Goal: Task Accomplishment & Management: Use online tool/utility

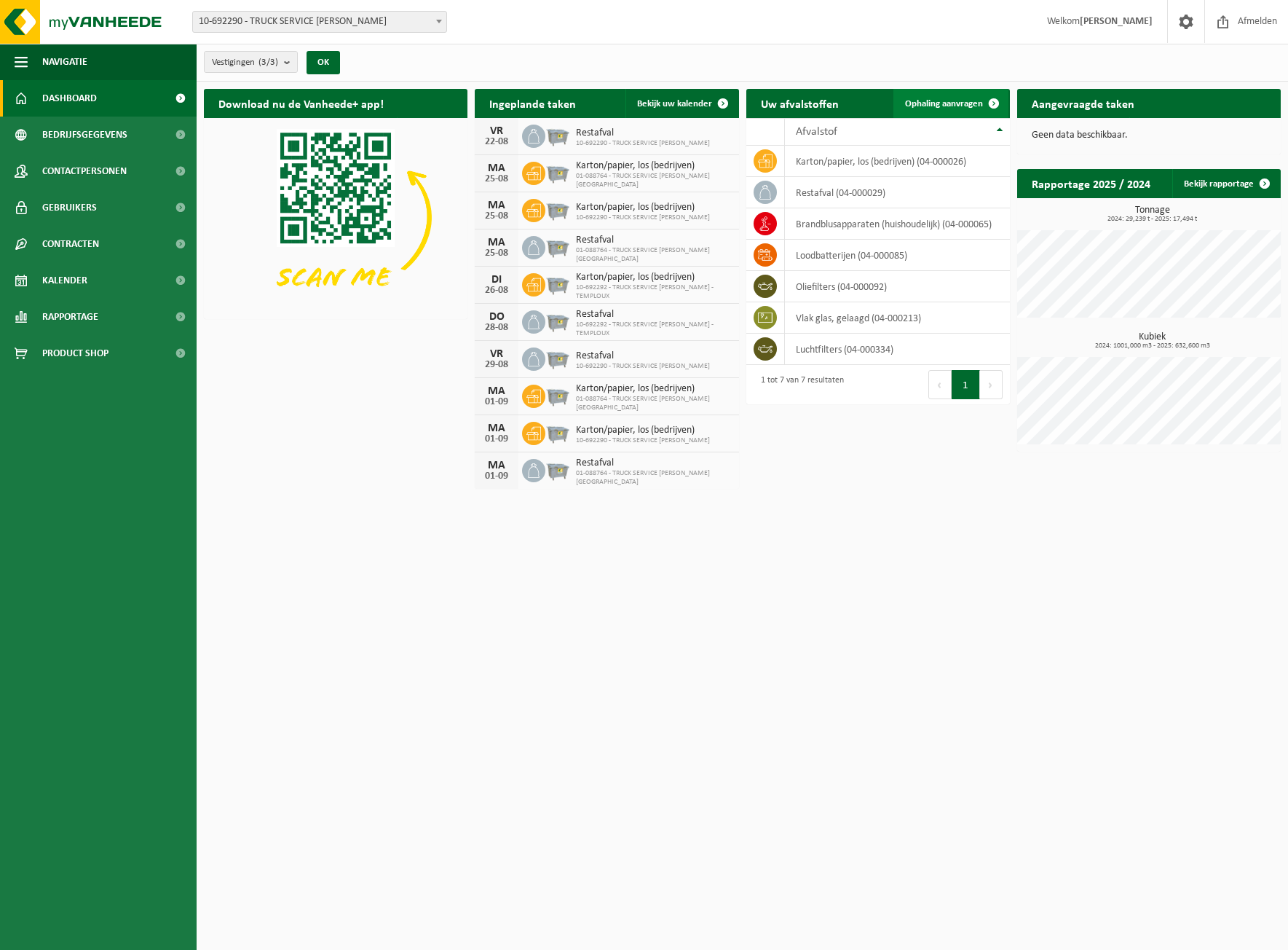
click at [959, 116] on link "Ophaling aanvragen" at bounding box center [950, 103] width 115 height 29
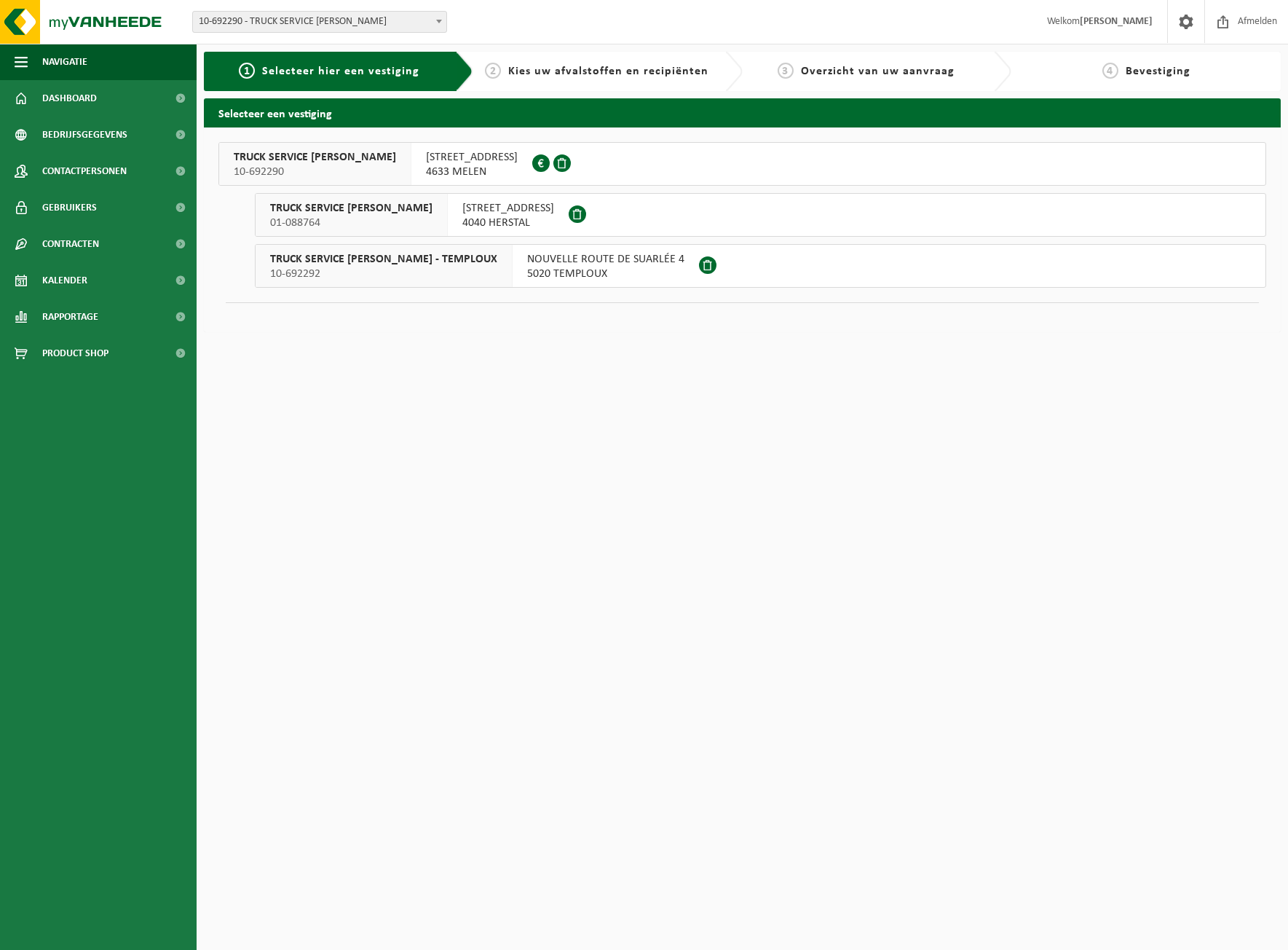
click at [527, 265] on span "NOUVELLE ROUTE DE SUARLÉE 4" at bounding box center [605, 258] width 157 height 14
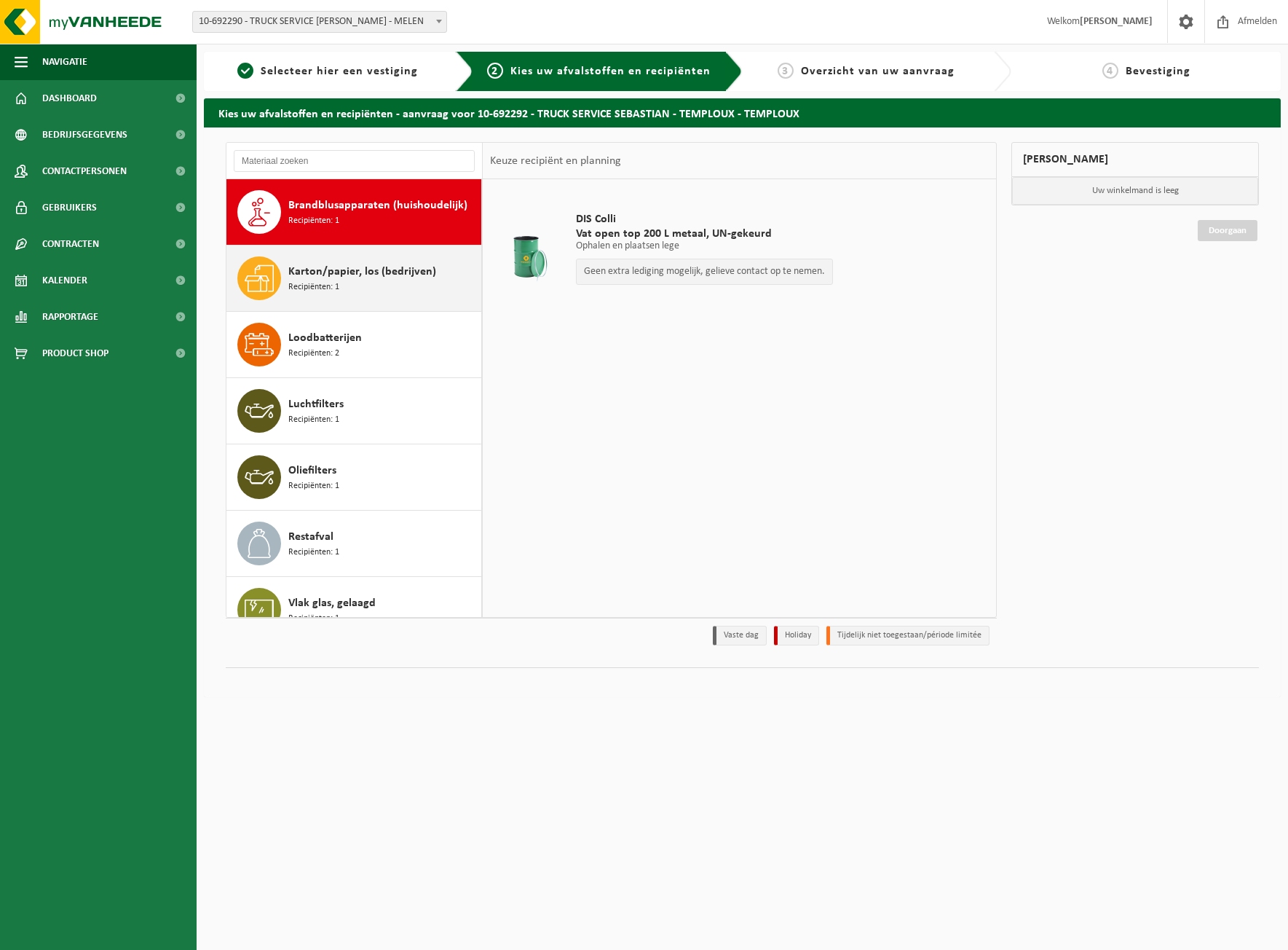
click at [309, 273] on span "Karton/papier, los (bedrijven)" at bounding box center [361, 272] width 147 height 17
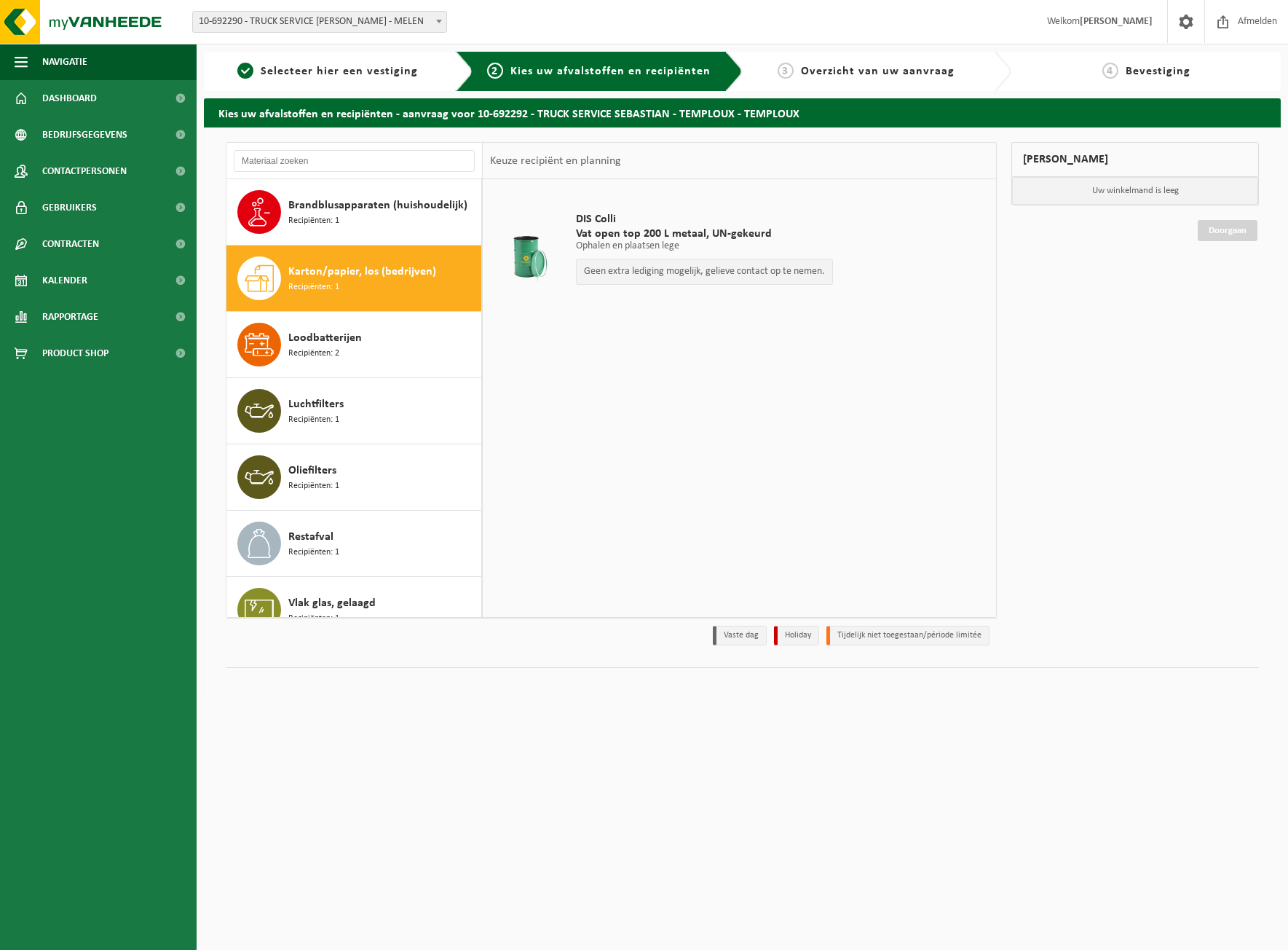
scroll to position [25, 0]
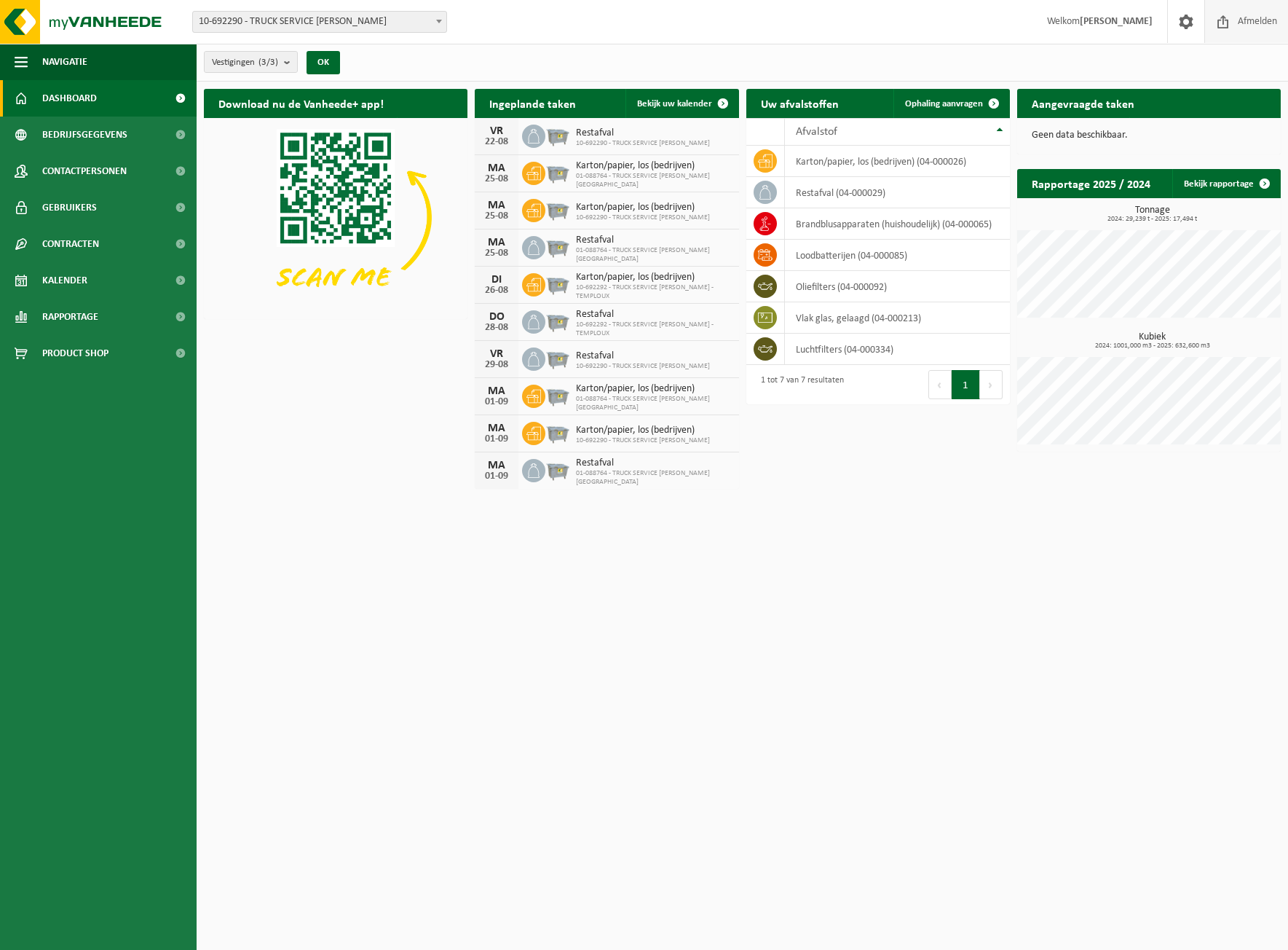
click at [1236, 25] on span "Afmelden" at bounding box center [1257, 21] width 46 height 43
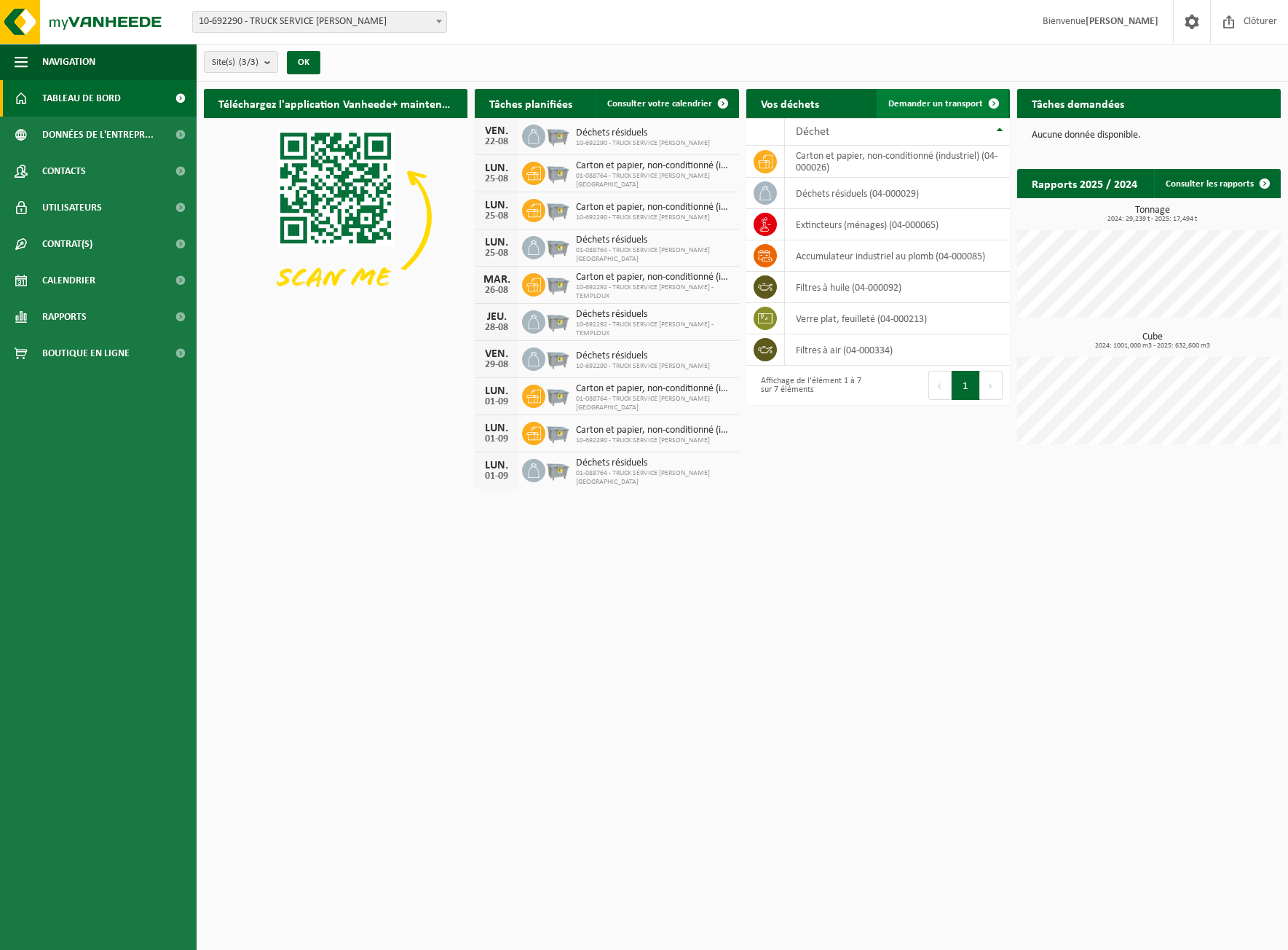
click at [942, 104] on span "Demander un transport" at bounding box center [935, 104] width 94 height 10
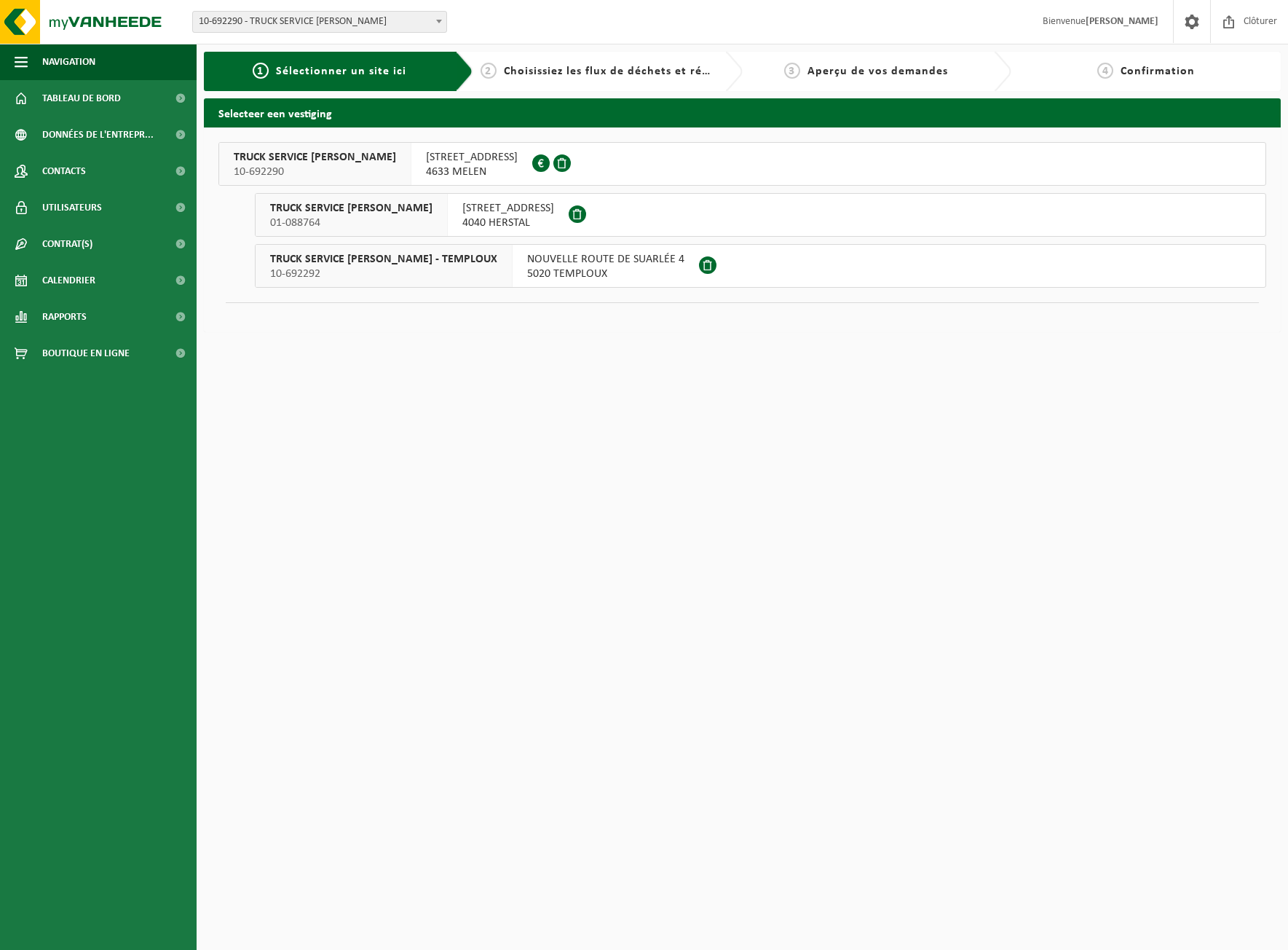
click at [571, 266] on span "NOUVELLE ROUTE DE SUARLÉE 4" at bounding box center [605, 258] width 157 height 14
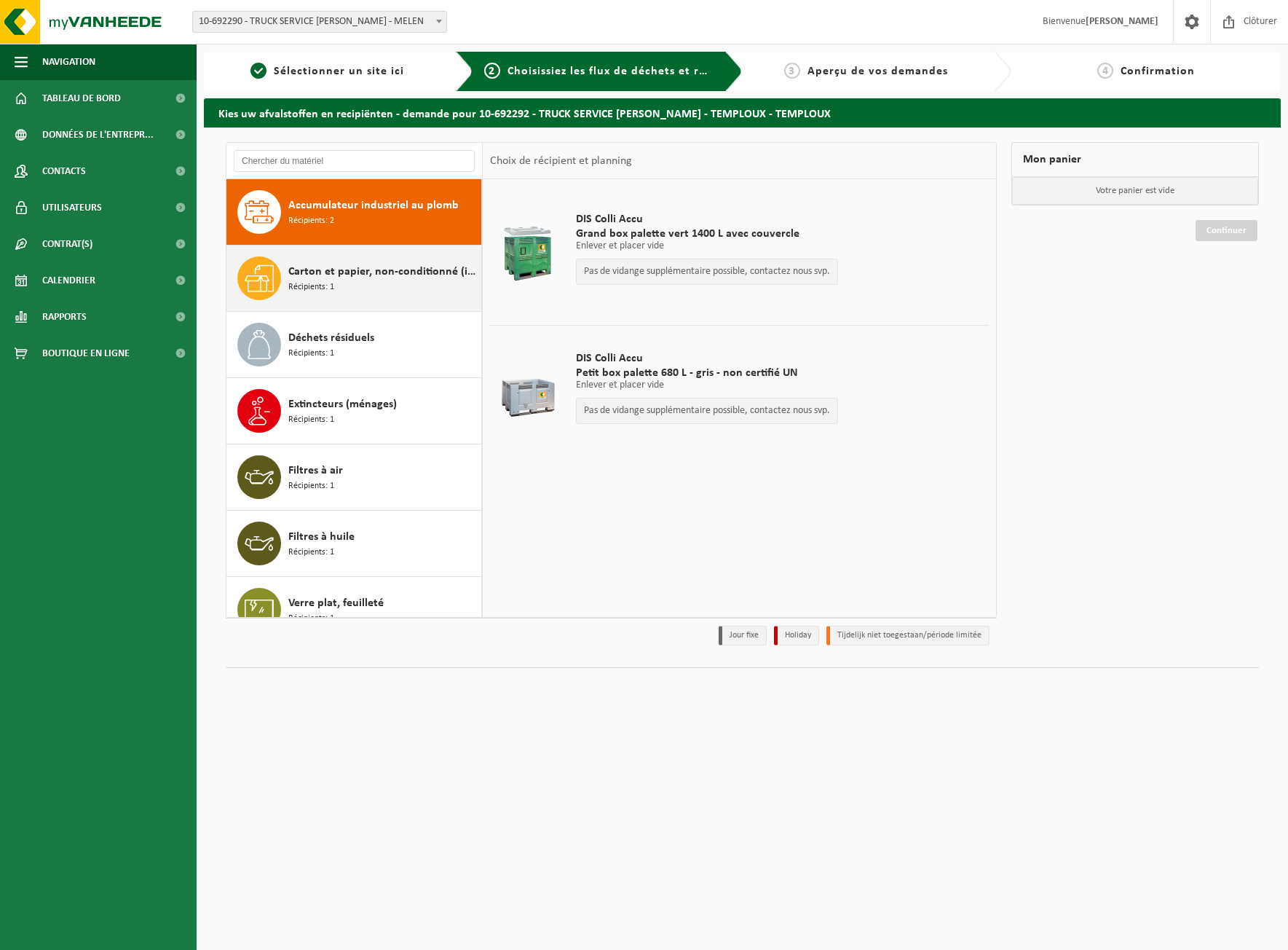
click at [342, 270] on span "Carton et papier, non-conditionné (industriel)" at bounding box center [382, 272] width 190 height 17
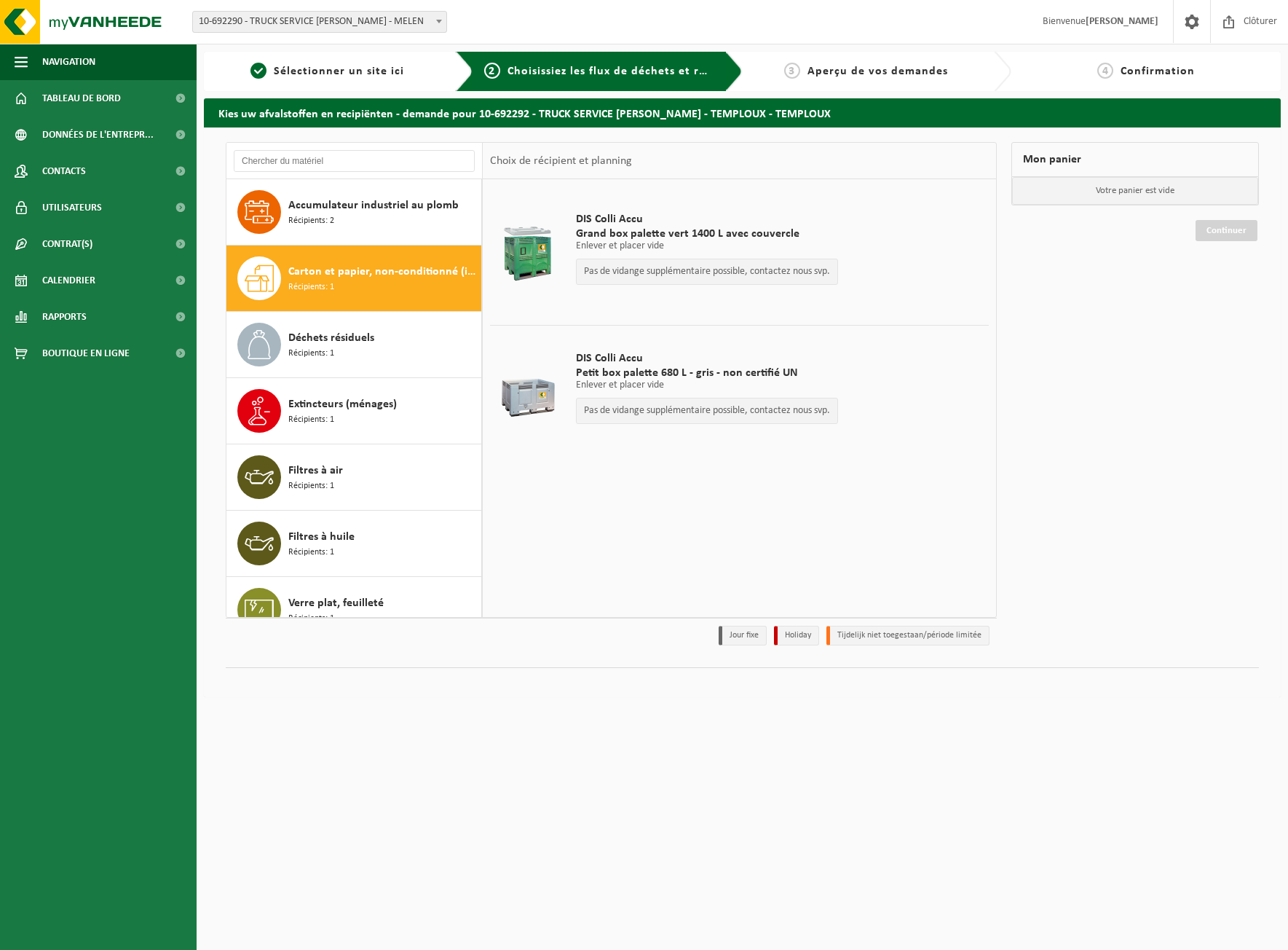
scroll to position [25, 0]
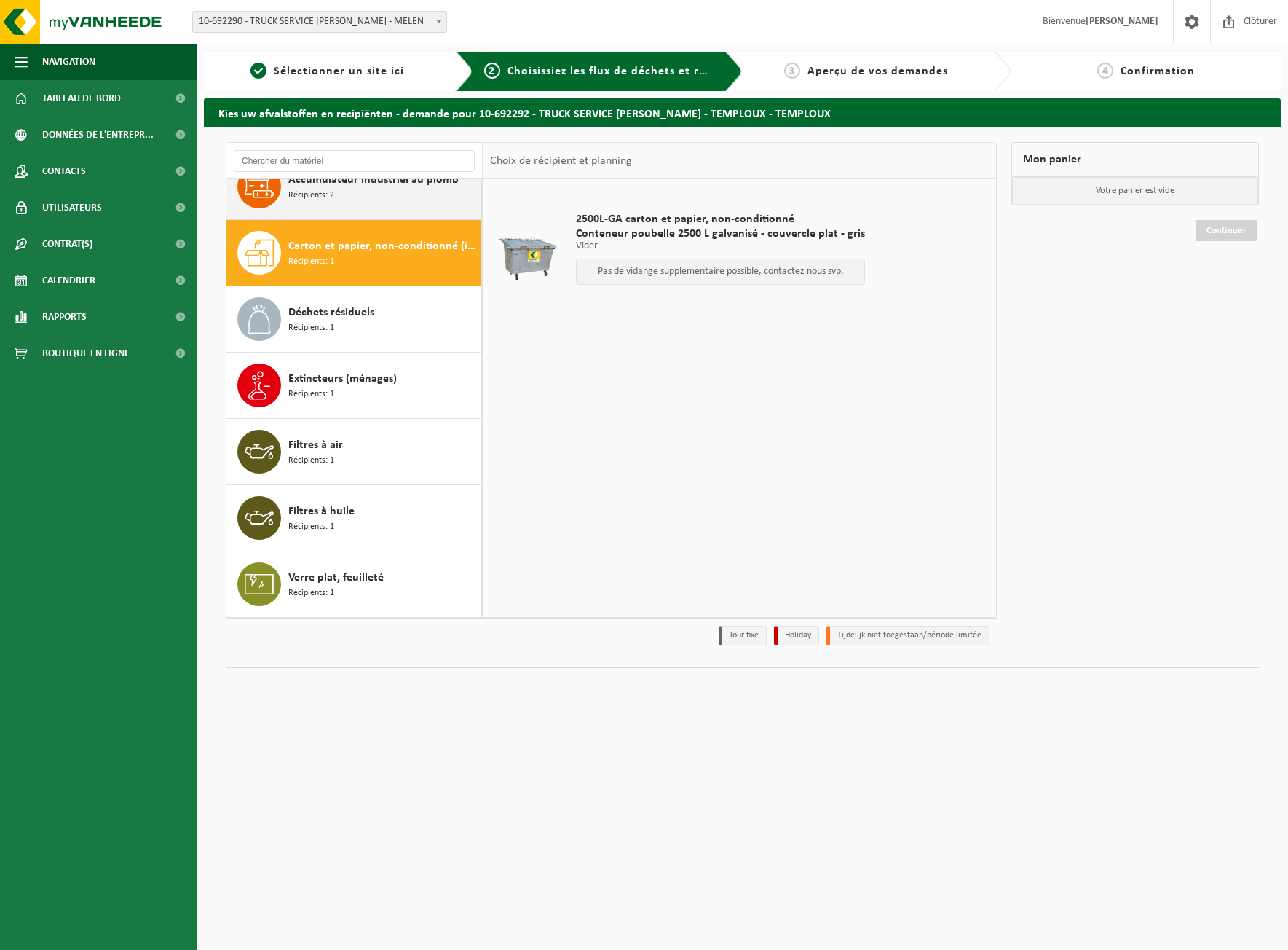
click at [367, 188] on span "Accumulateur industriel au plomb" at bounding box center [373, 180] width 171 height 17
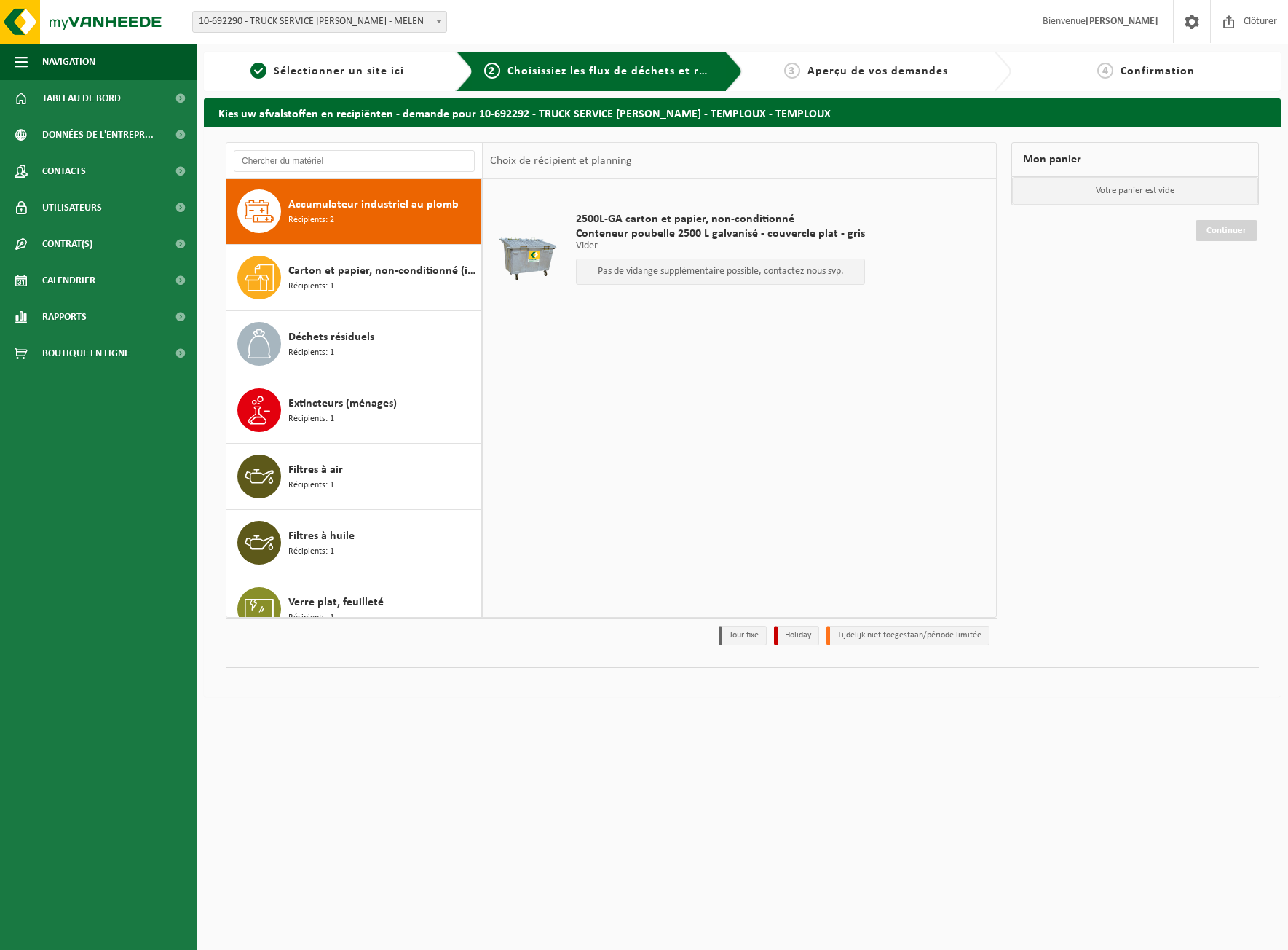
scroll to position [0, 0]
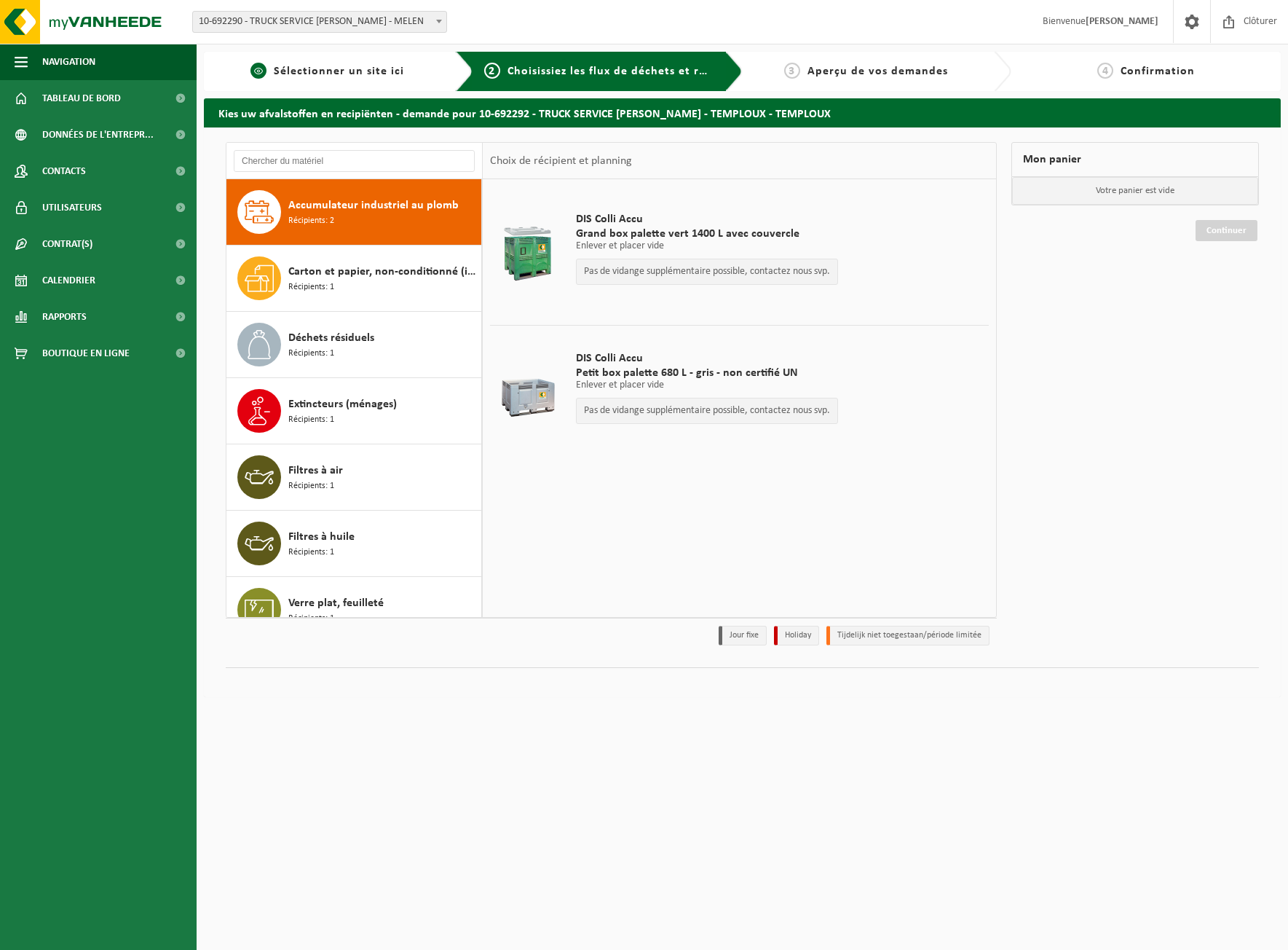
click at [395, 78] on link "1 Sélectionner un site ici" at bounding box center [328, 71] width 233 height 17
